Goal: Find specific page/section: Find specific page/section

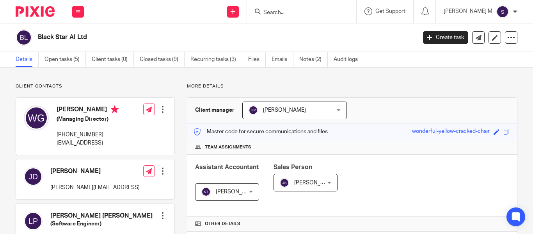
scroll to position [17, 0]
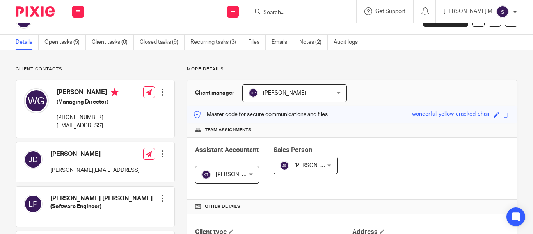
click at [295, 14] on input "Search" at bounding box center [298, 12] width 70 height 7
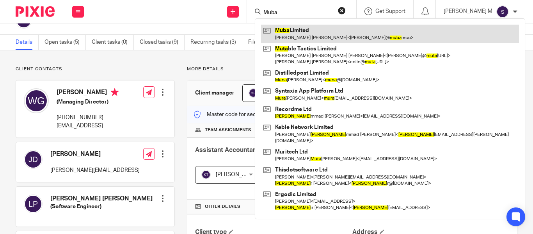
type input "Muba"
click at [336, 32] on link at bounding box center [390, 34] width 258 height 18
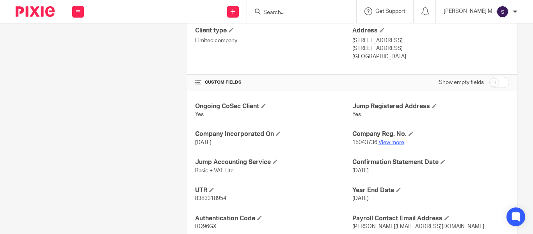
scroll to position [219, 0]
click at [379, 142] on link "View more" at bounding box center [392, 141] width 26 height 5
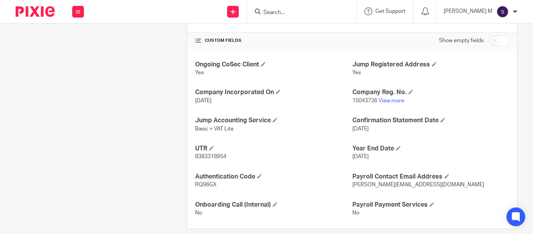
scroll to position [271, 0]
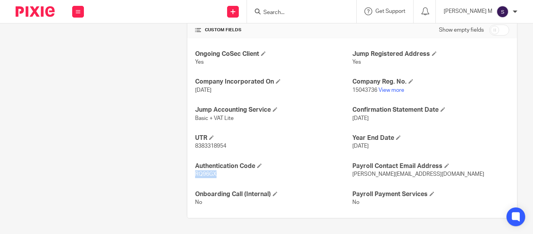
drag, startPoint x: 217, startPoint y: 171, endPoint x: 191, endPoint y: 172, distance: 25.8
click at [191, 172] on div "Ongoing CoSec Client Yes Jump Registered Address Yes Company Incorporated On [D…" at bounding box center [352, 128] width 330 height 180
copy span "RQ96GX"
